Goal: Information Seeking & Learning: Learn about a topic

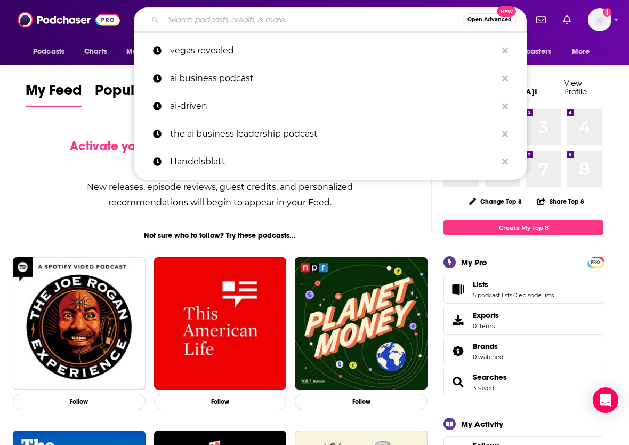
click at [218, 26] on input "Search podcasts, credits, & more..." at bounding box center [313, 19] width 300 height 17
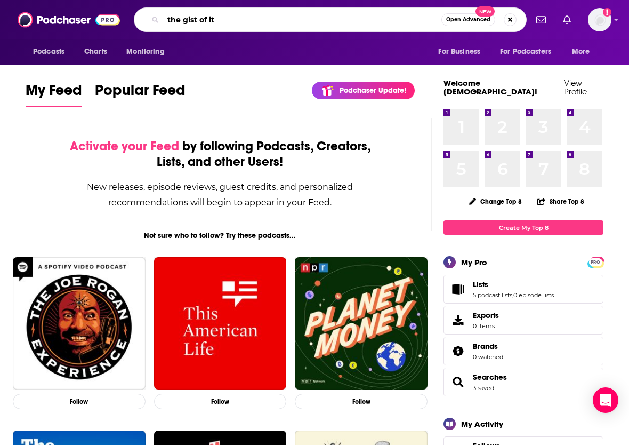
type input "the gist of it"
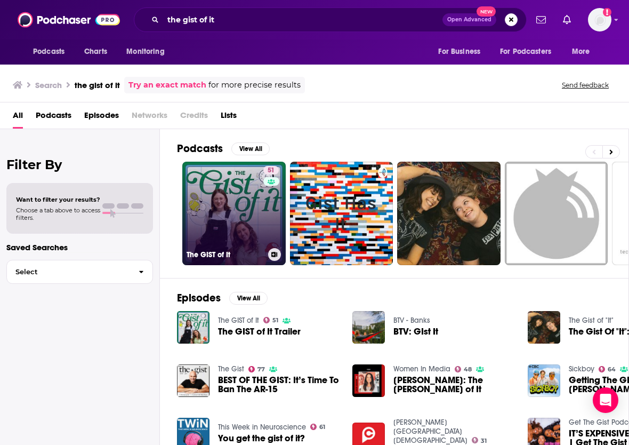
click at [249, 215] on link "51 The GIST of It" at bounding box center [233, 213] width 103 height 103
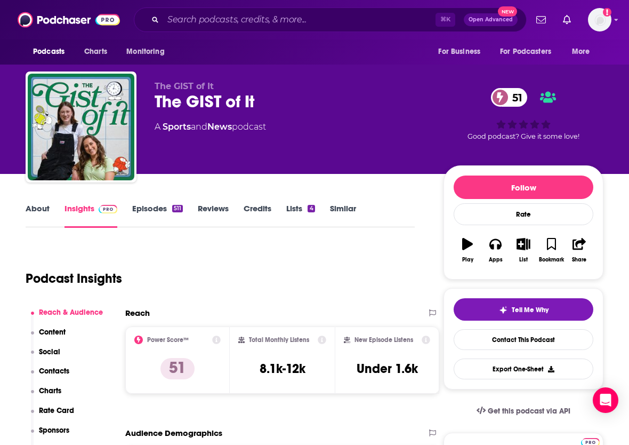
click at [163, 211] on link "Episodes 511" at bounding box center [157, 215] width 51 height 25
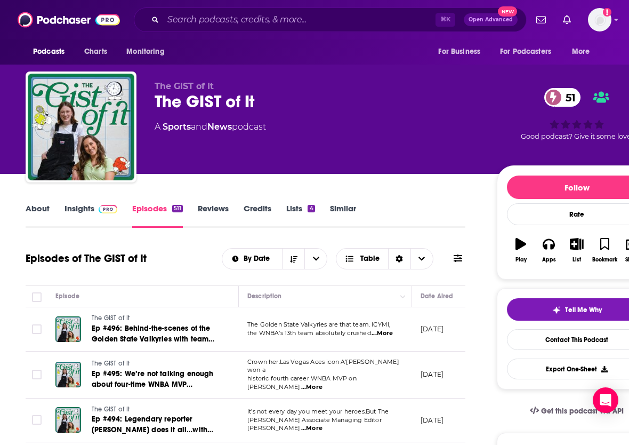
click at [44, 211] on link "About" at bounding box center [38, 215] width 24 height 25
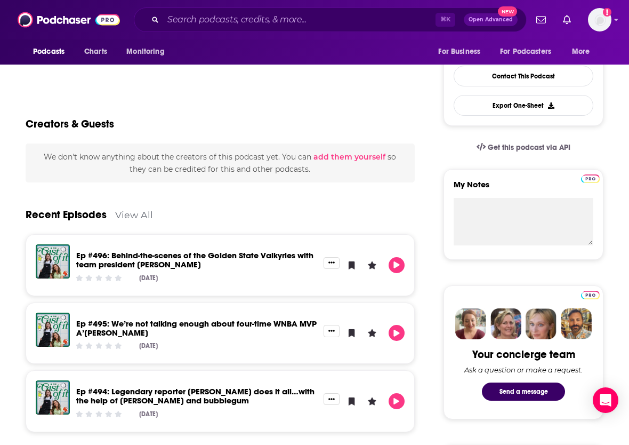
scroll to position [77, 0]
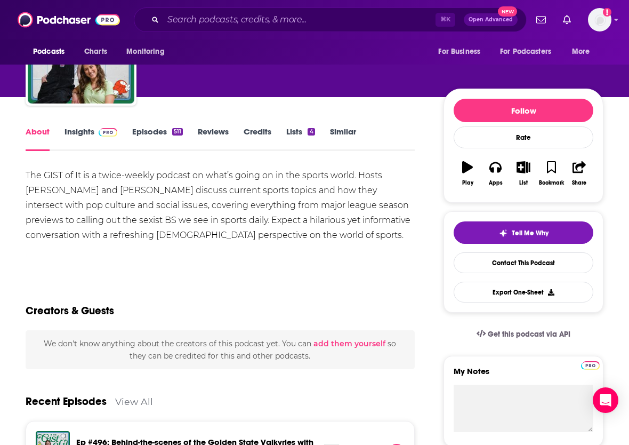
click at [92, 129] on link "Insights" at bounding box center [91, 138] width 53 height 25
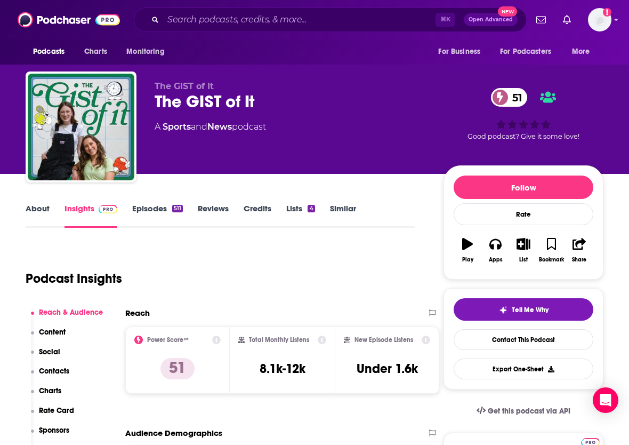
click at [334, 247] on div "Podcast Insights" at bounding box center [216, 272] width 381 height 54
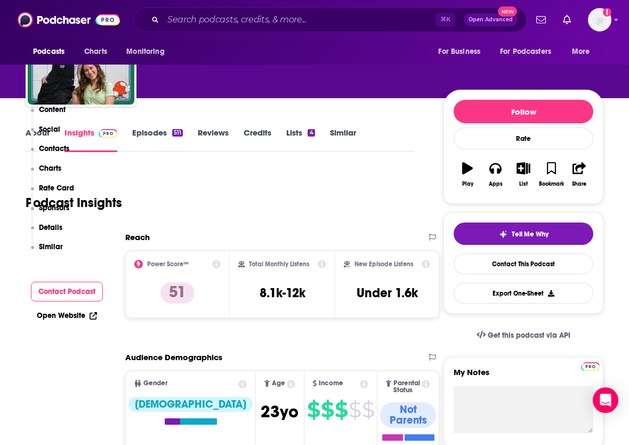
scroll to position [276, 0]
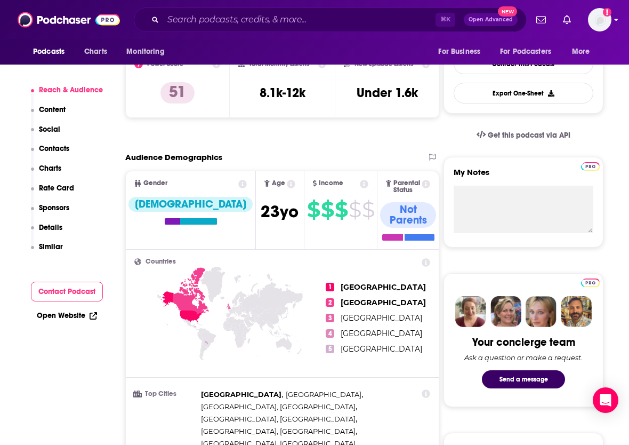
click at [618, 23] on icon "Show profile menu" at bounding box center [616, 20] width 4 height 6
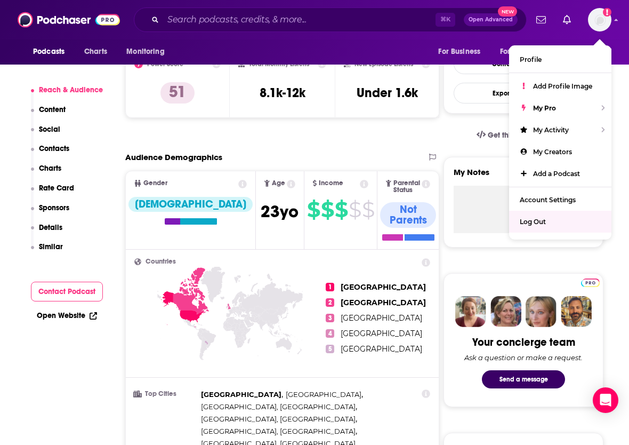
click at [532, 220] on span "Log Out" at bounding box center [533, 222] width 26 height 8
